Goal: Task Accomplishment & Management: Use online tool/utility

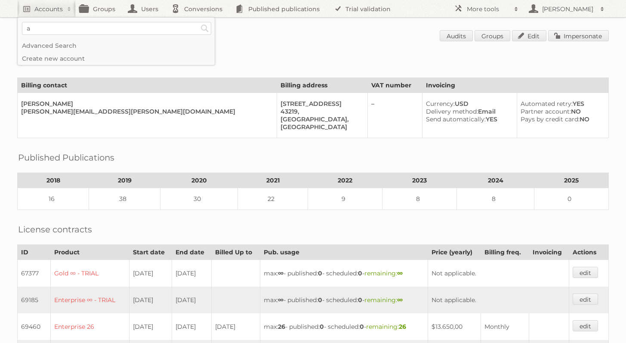
scroll to position [139, 0]
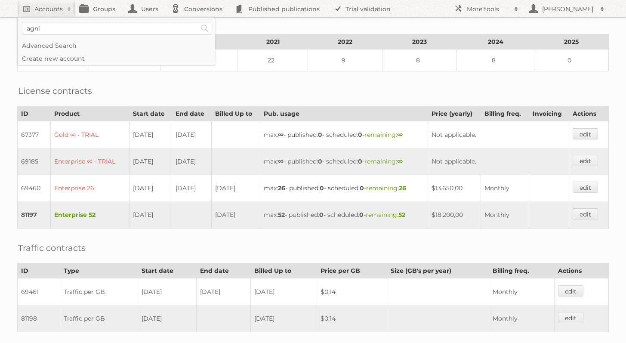
type input"] "[PERSON_NAME]"
click at [198, 22] on input "Search" at bounding box center [204, 28] width 13 height 13
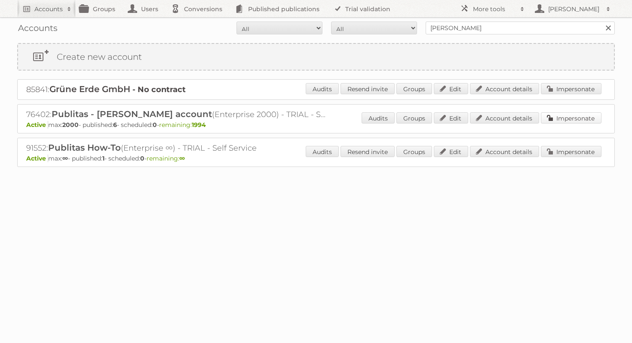
click at [566, 117] on link "Impersonate" at bounding box center [571, 117] width 61 height 11
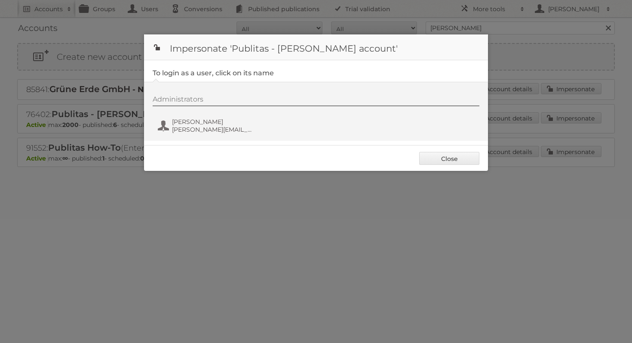
click at [218, 135] on div "Administrators [PERSON_NAME] [PERSON_NAME][EMAIL_ADDRESS][DOMAIN_NAME]" at bounding box center [321, 115] width 336 height 41
click at [219, 131] on span "[PERSON_NAME][EMAIL_ADDRESS][DOMAIN_NAME]" at bounding box center [213, 130] width 83 height 8
